Goal: Find specific page/section: Find specific page/section

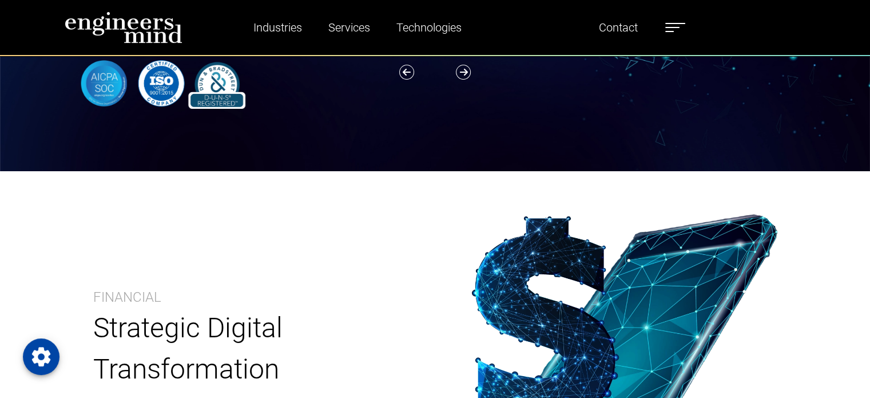
scroll to position [3676, 0]
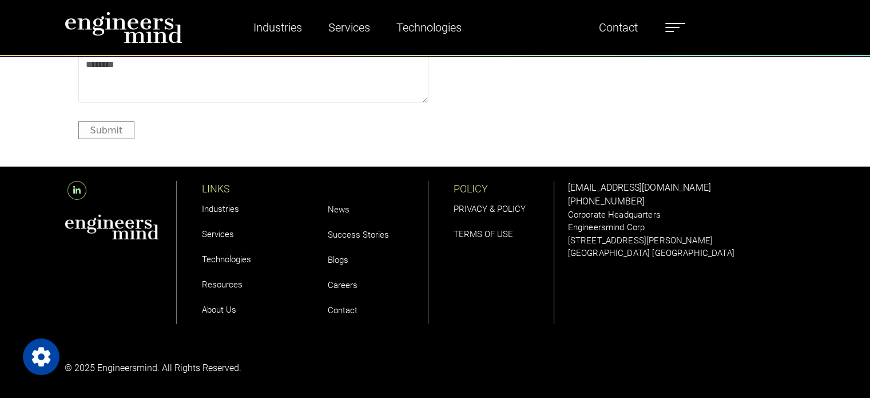
click at [671, 27] on span at bounding box center [672, 27] width 14 height 1
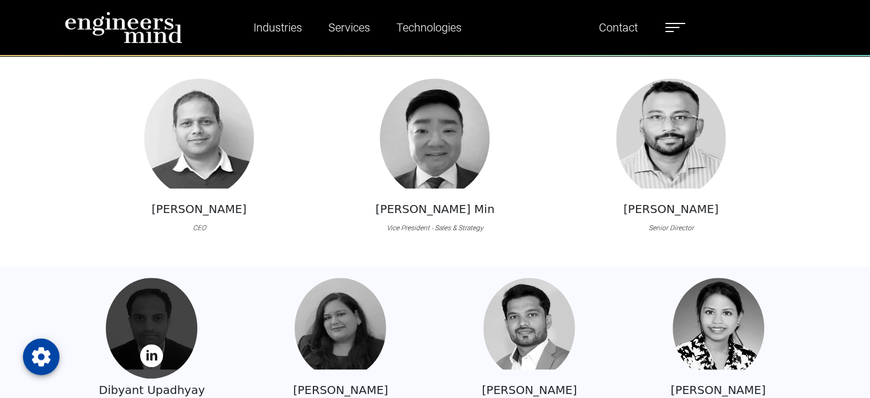
scroll to position [992, 0]
